Goal: Check status: Check status

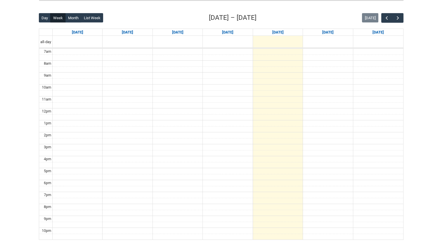
scroll to position [140, 0]
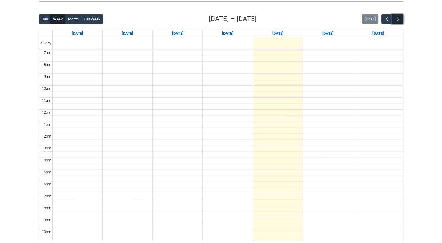
click at [401, 21] on button "button" at bounding box center [397, 19] width 11 height 10
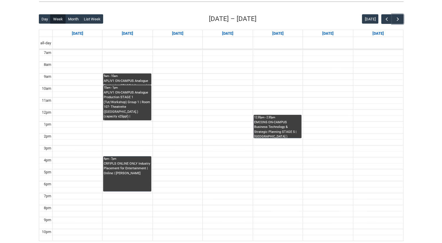
click at [126, 79] on div "APLIV1 ON-CAMPUS Analogue Production STAGE 1 (Lecture) | [GEOGRAPHIC_DATA] ([GE…" at bounding box center [127, 82] width 47 height 6
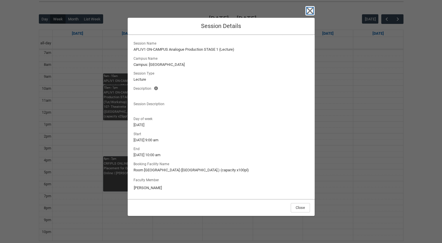
click at [309, 10] on icon "button" at bounding box center [309, 11] width 7 height 7
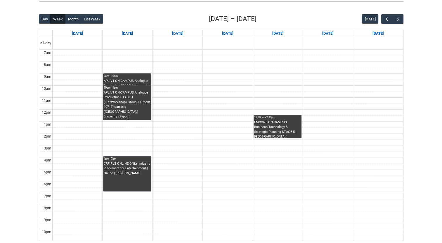
click at [137, 79] on div "APLIV1 ON-CAMPUS Analogue Production STAGE 1 (Lecture) | [GEOGRAPHIC_DATA] ([GE…" at bounding box center [127, 82] width 47 height 6
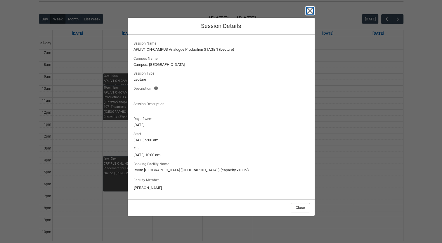
click at [311, 12] on icon "button" at bounding box center [309, 11] width 7 height 7
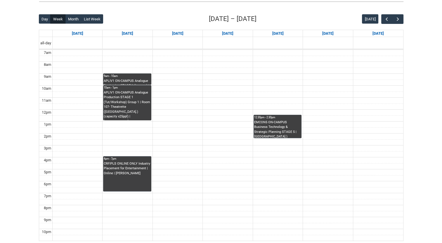
click at [140, 79] on div "APLIV1 ON-CAMPUS Analogue Production STAGE 1 (Lecture) | [GEOGRAPHIC_DATA] ([GE…" at bounding box center [127, 82] width 47 height 6
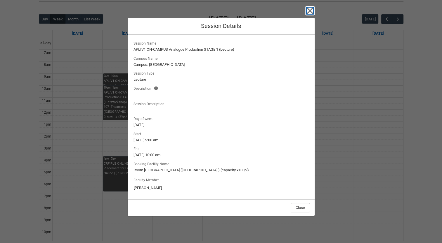
click at [311, 10] on icon "button" at bounding box center [309, 11] width 7 height 7
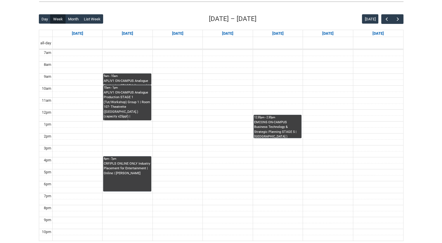
click at [126, 110] on div "APLIV1 ON-CAMPUS Analogue Production STAGE 1 (Tut/Workshop) Group 1 | Room 107-…" at bounding box center [127, 106] width 47 height 30
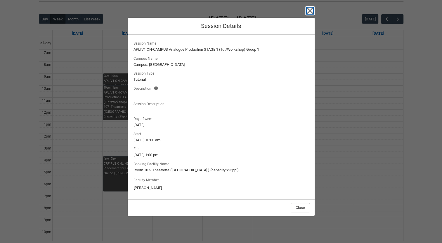
click at [310, 14] on icon "button" at bounding box center [309, 10] width 9 height 9
